Goal: Register for event/course

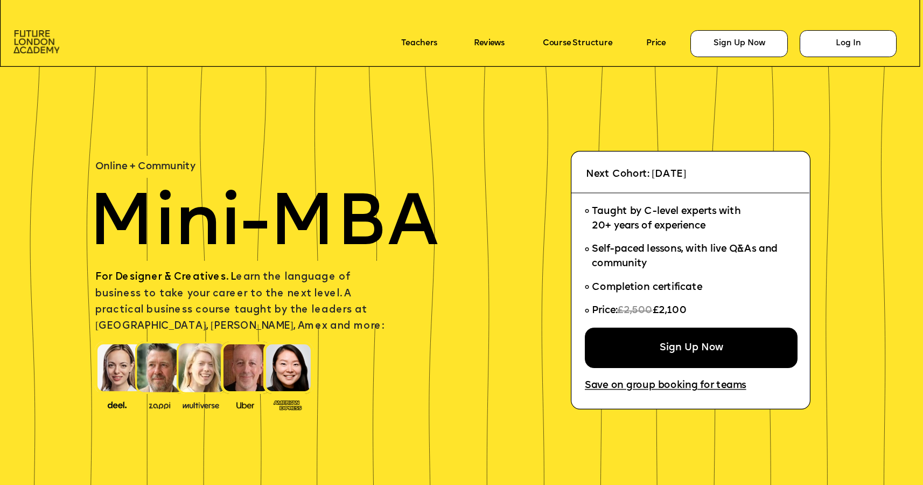
click at [31, 36] on img at bounding box center [36, 42] width 46 height 24
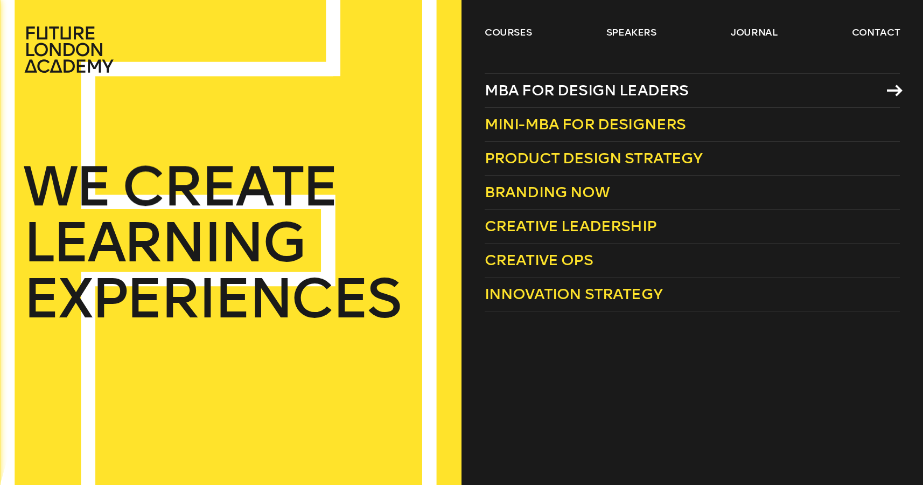
click at [519, 88] on span "MBA for Design Leaders" at bounding box center [587, 90] width 204 height 18
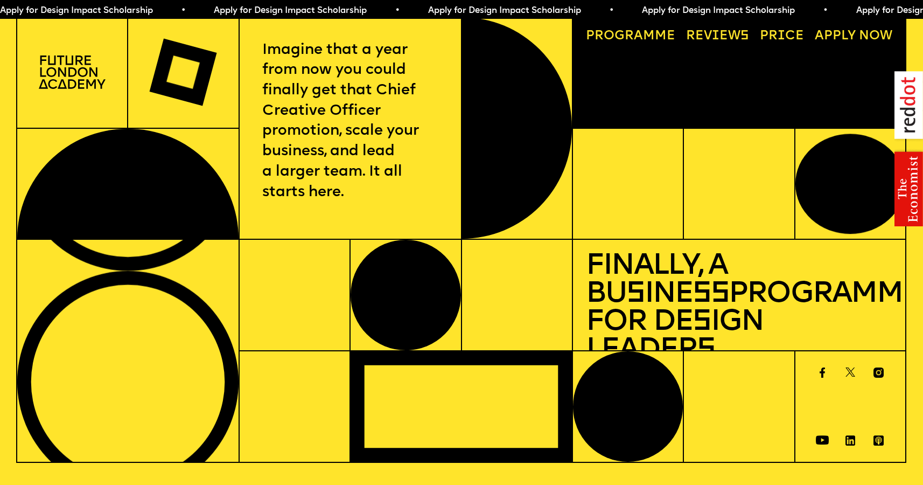
click at [781, 38] on link "Price" at bounding box center [782, 36] width 57 height 25
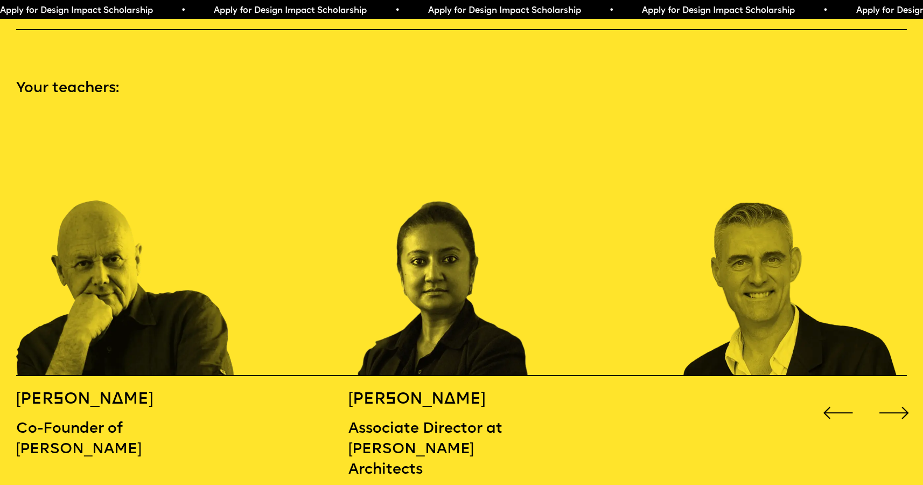
scroll to position [1336, 0]
click at [897, 395] on div "Next slide" at bounding box center [894, 413] width 37 height 37
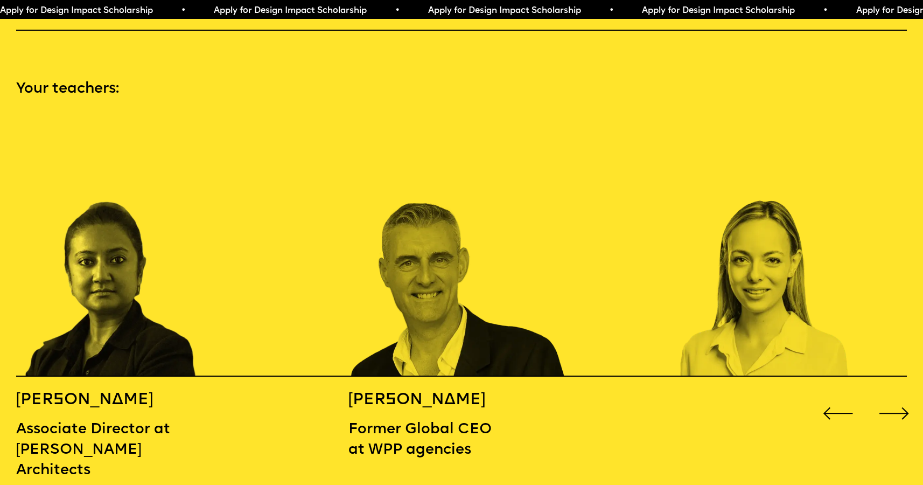
click at [898, 395] on div "Next slide" at bounding box center [894, 413] width 37 height 37
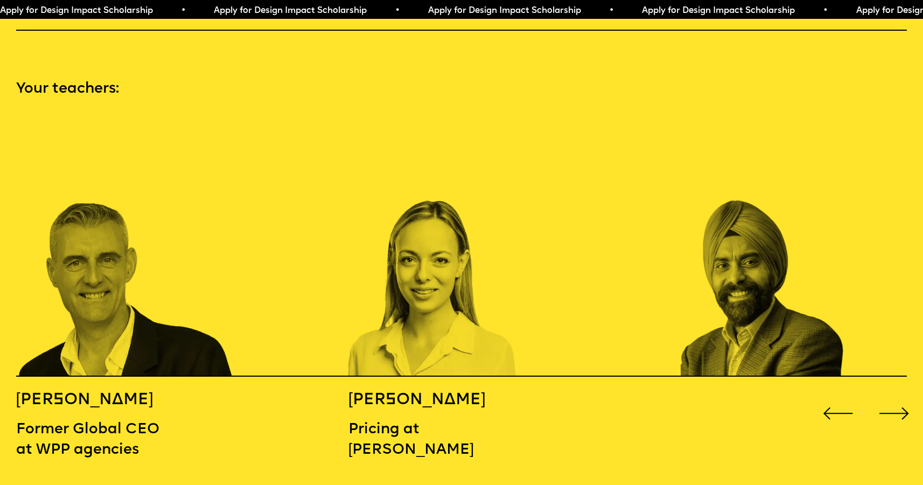
click at [898, 395] on div "Next slide" at bounding box center [894, 413] width 37 height 37
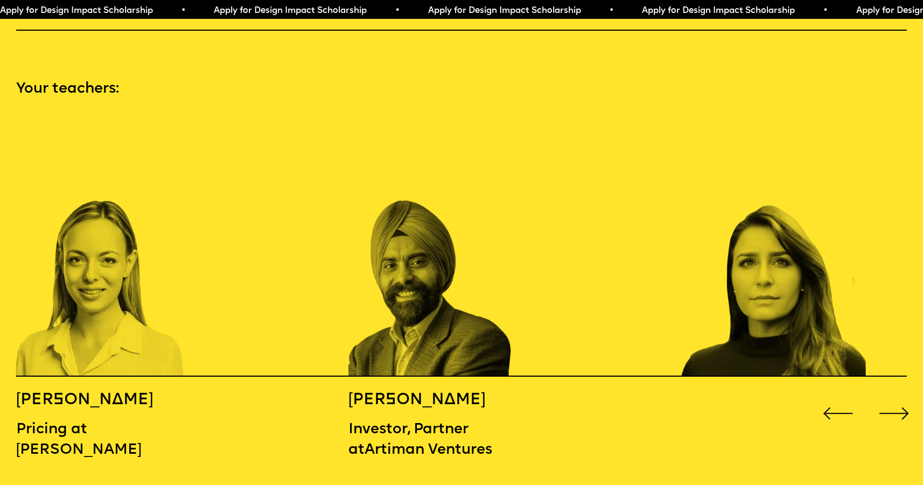
click at [898, 395] on div "Next slide" at bounding box center [894, 413] width 37 height 37
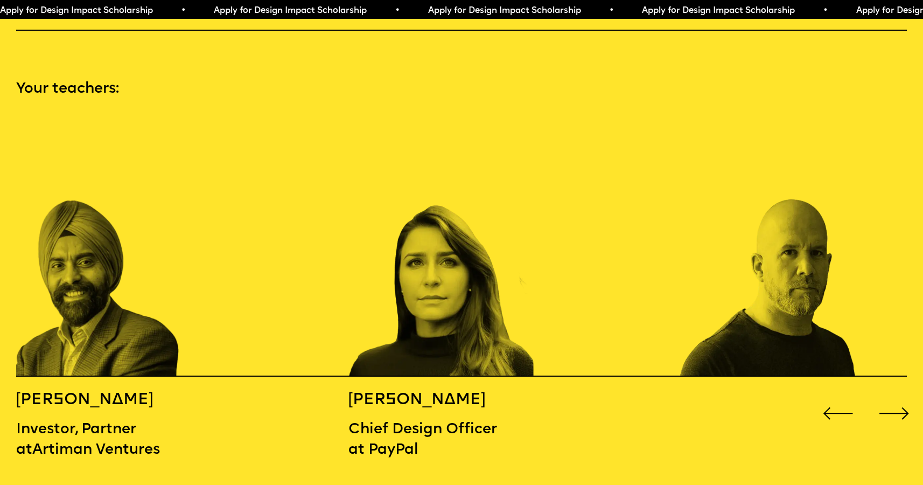
click at [898, 395] on div "Next slide" at bounding box center [894, 413] width 37 height 37
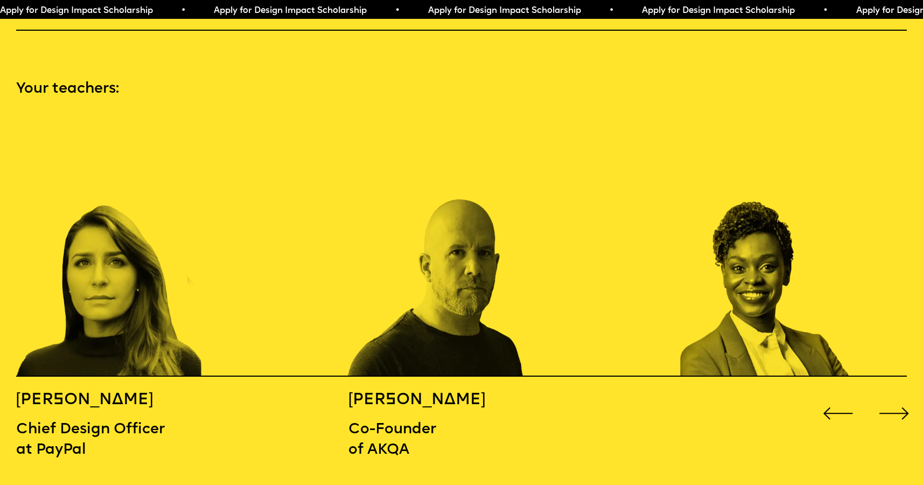
click at [898, 395] on div "Next slide" at bounding box center [894, 413] width 37 height 37
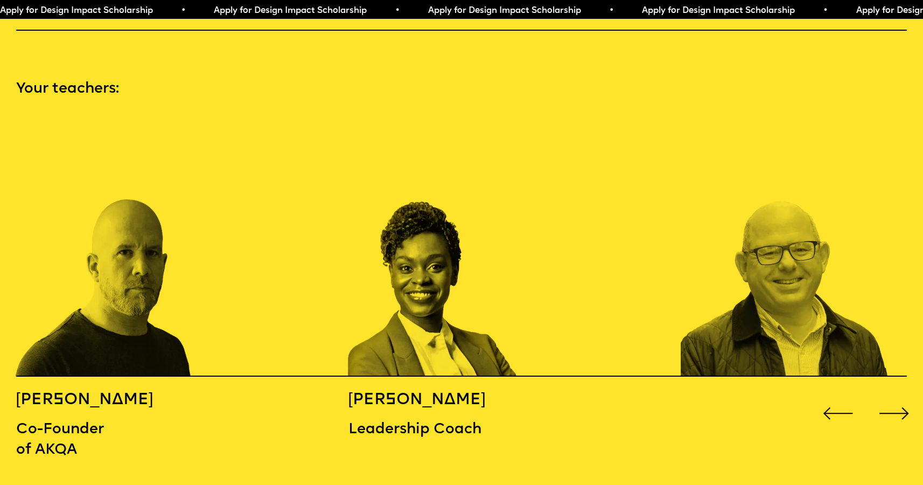
click at [898, 395] on div "Next slide" at bounding box center [894, 413] width 37 height 37
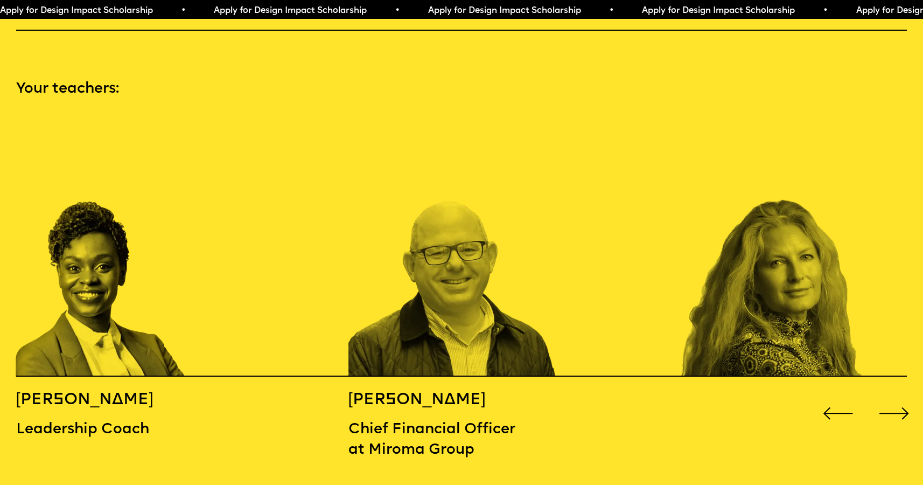
click at [898, 395] on div "Next slide" at bounding box center [894, 413] width 37 height 37
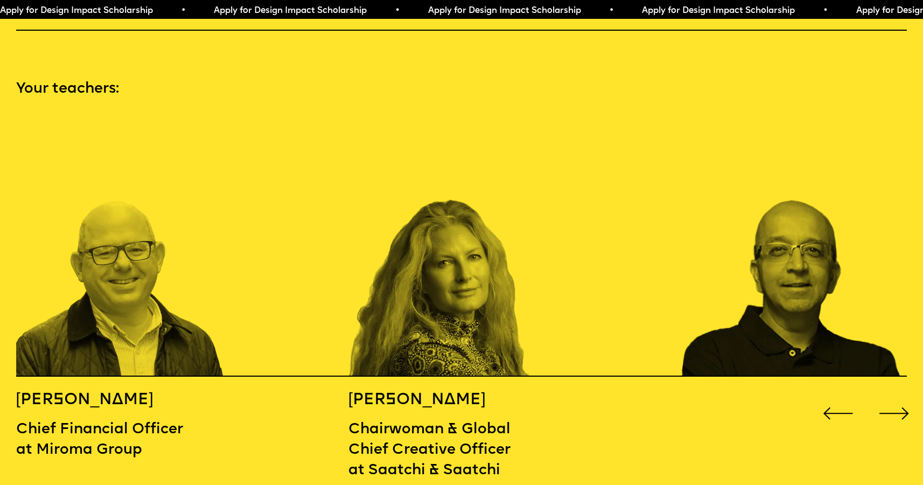
click at [898, 395] on div "Next slide" at bounding box center [894, 413] width 37 height 37
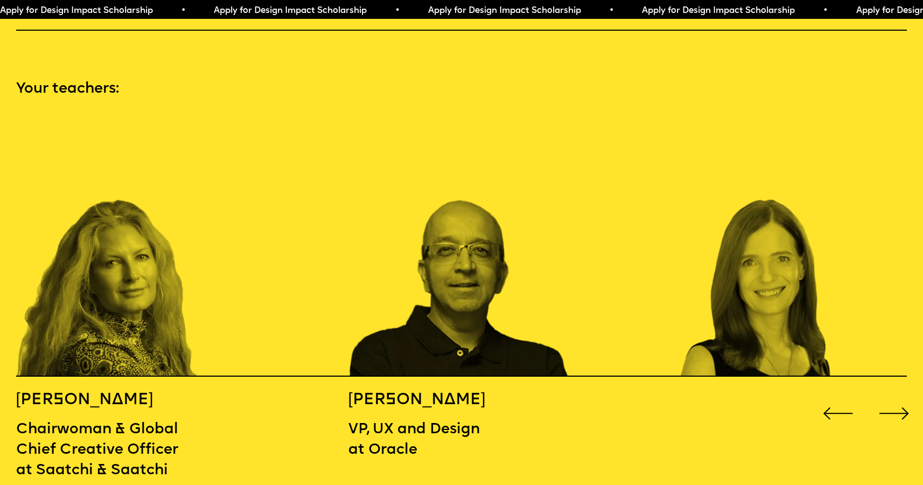
click at [898, 395] on div "Next slide" at bounding box center [894, 413] width 37 height 37
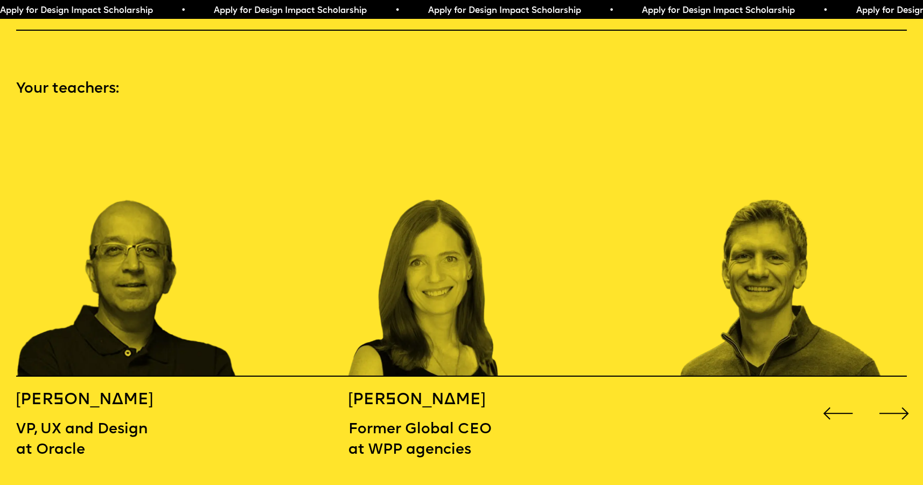
click at [898, 395] on div "Next slide" at bounding box center [894, 413] width 37 height 37
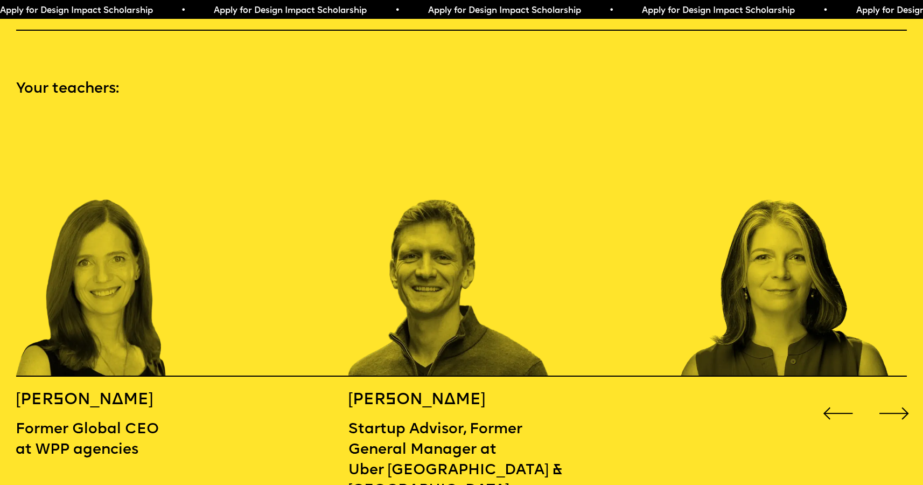
click at [898, 395] on div "Next slide" at bounding box center [894, 413] width 37 height 37
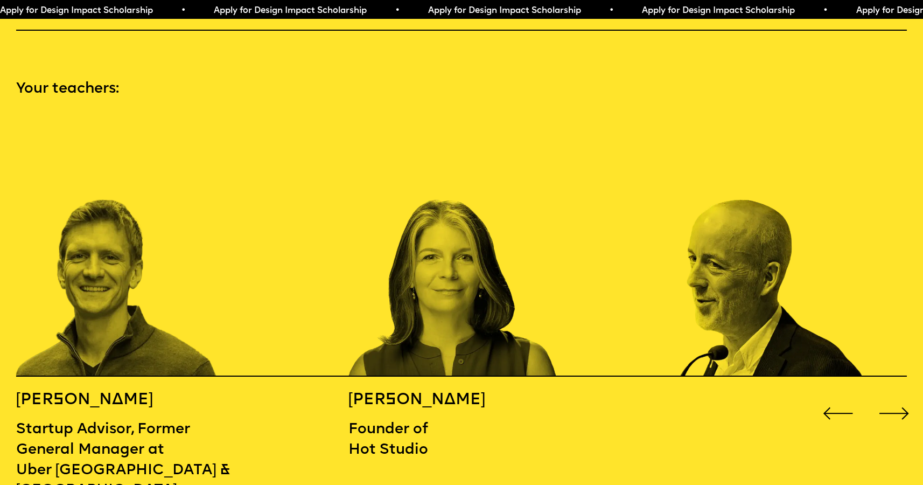
click at [898, 395] on div "Next slide" at bounding box center [894, 413] width 37 height 37
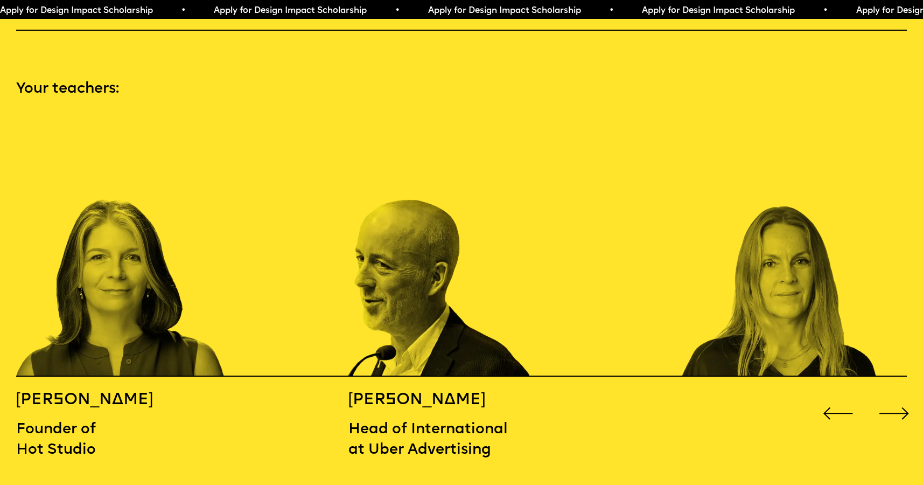
click at [898, 395] on div "Next slide" at bounding box center [894, 413] width 37 height 37
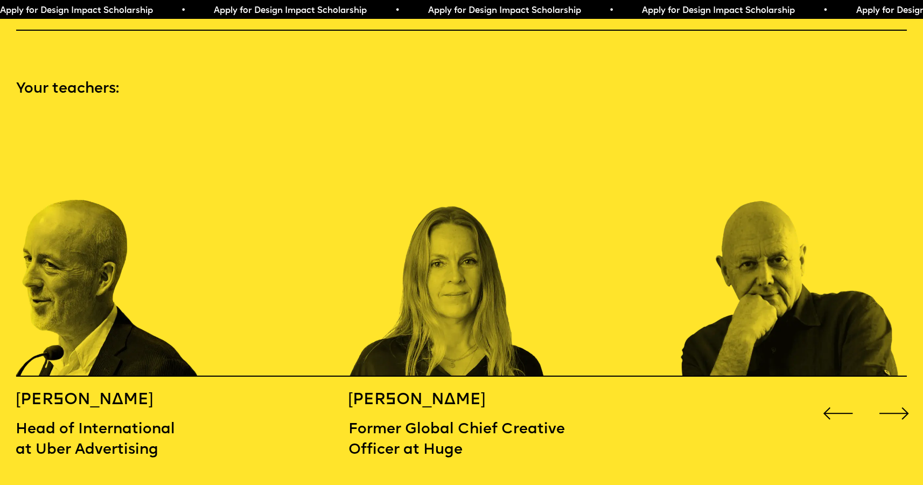
click at [898, 395] on div "Next slide" at bounding box center [894, 413] width 37 height 37
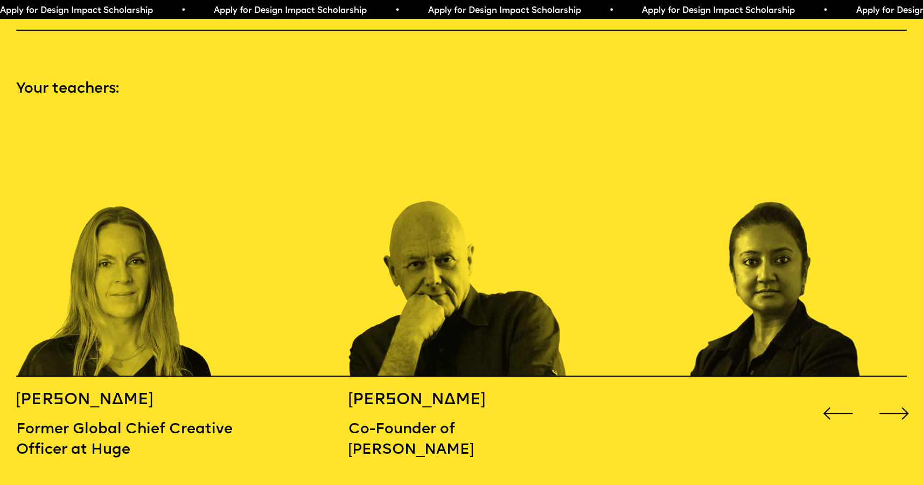
click at [898, 395] on div "Next slide" at bounding box center [894, 413] width 37 height 37
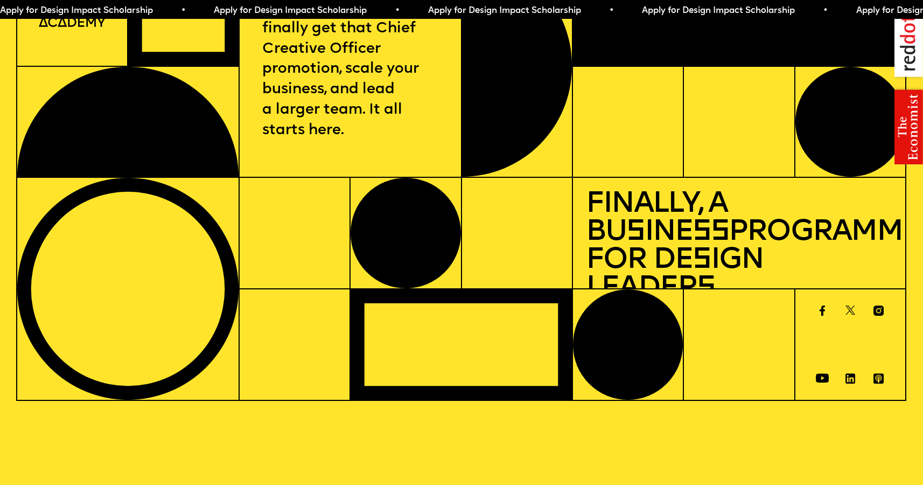
scroll to position [0, 0]
